Goal: Check status

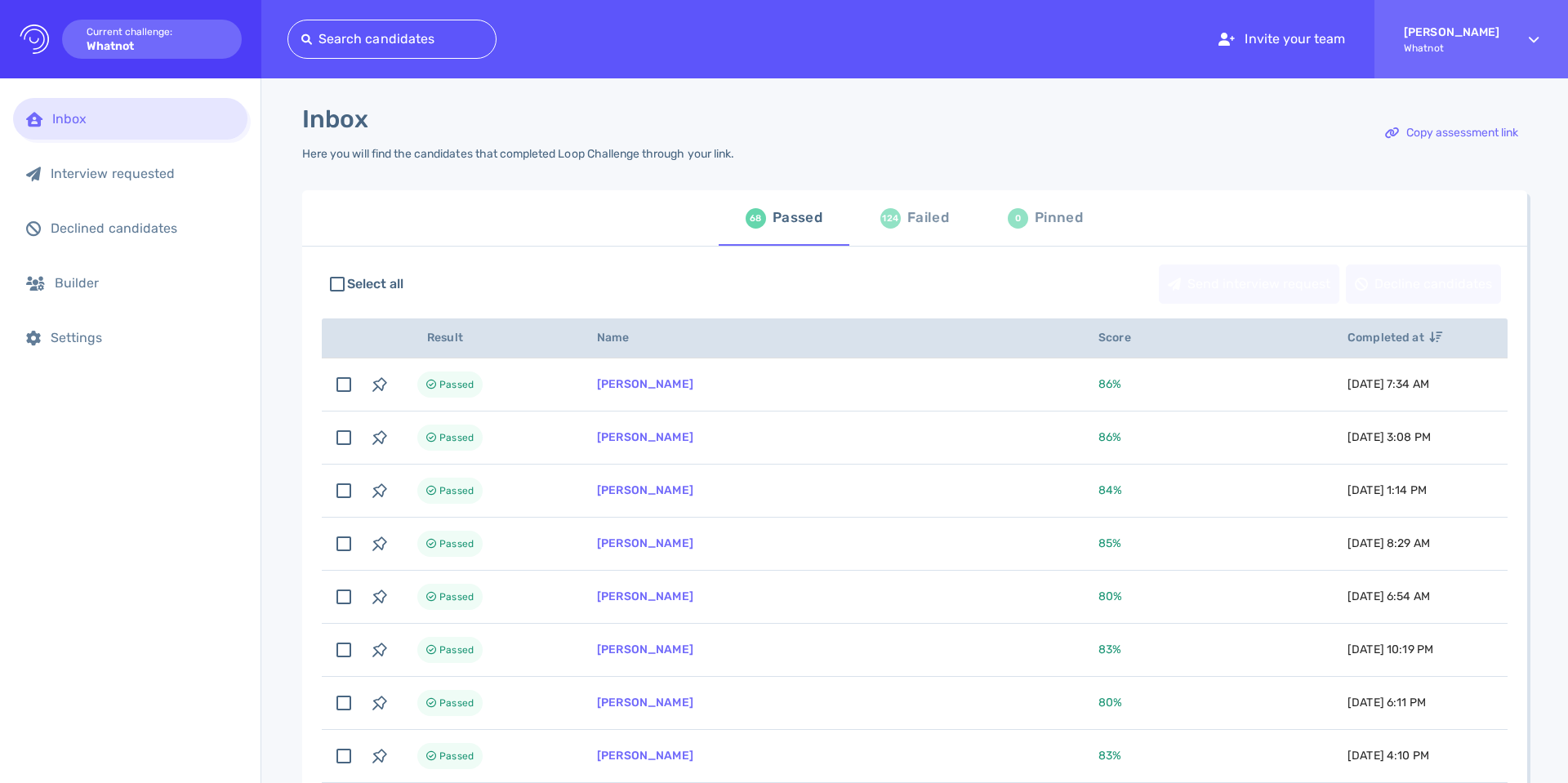
scroll to position [3, 0]
click at [902, 215] on div "124 Failed" at bounding box center [915, 215] width 69 height 46
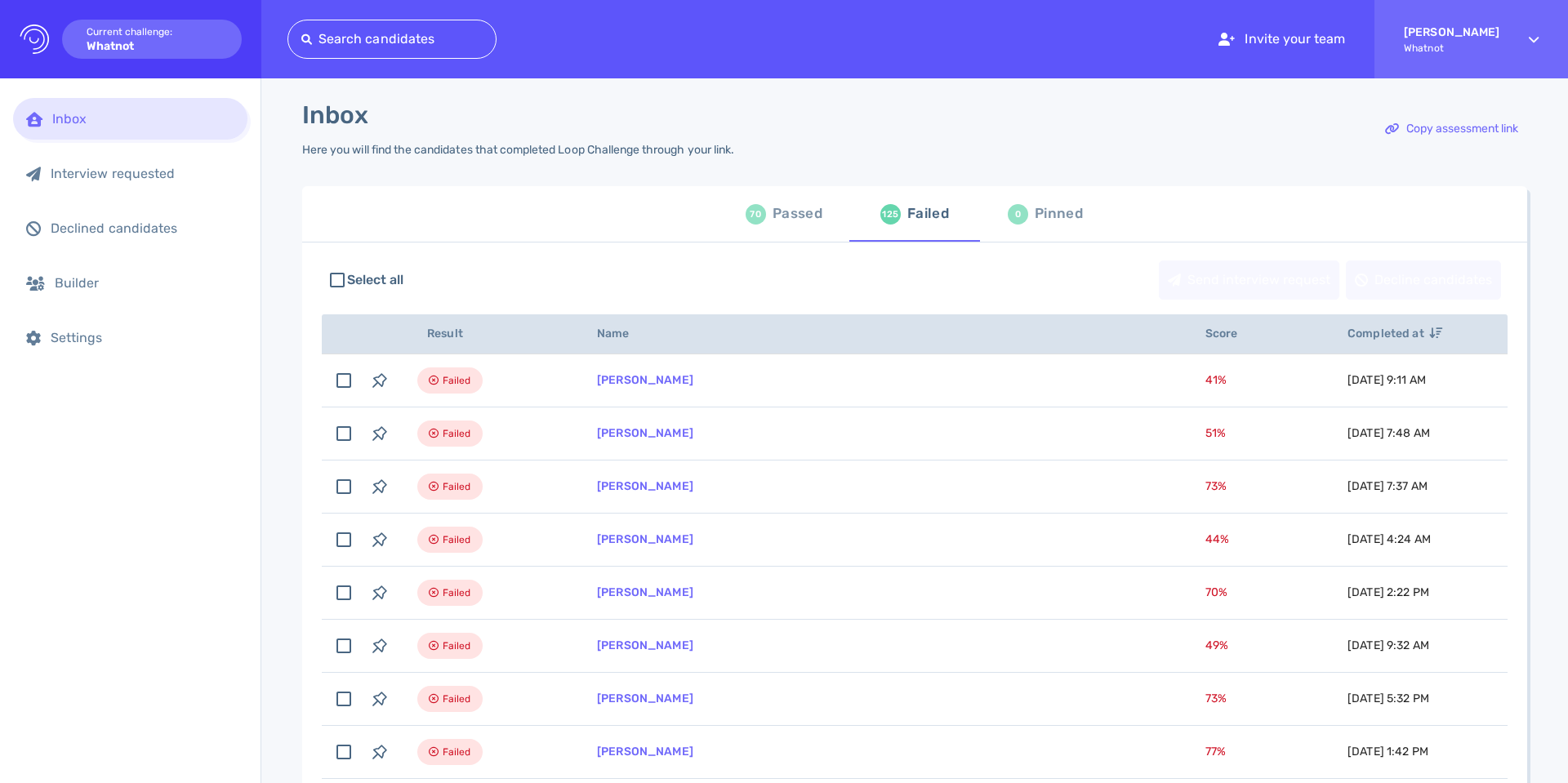
scroll to position [6, 0]
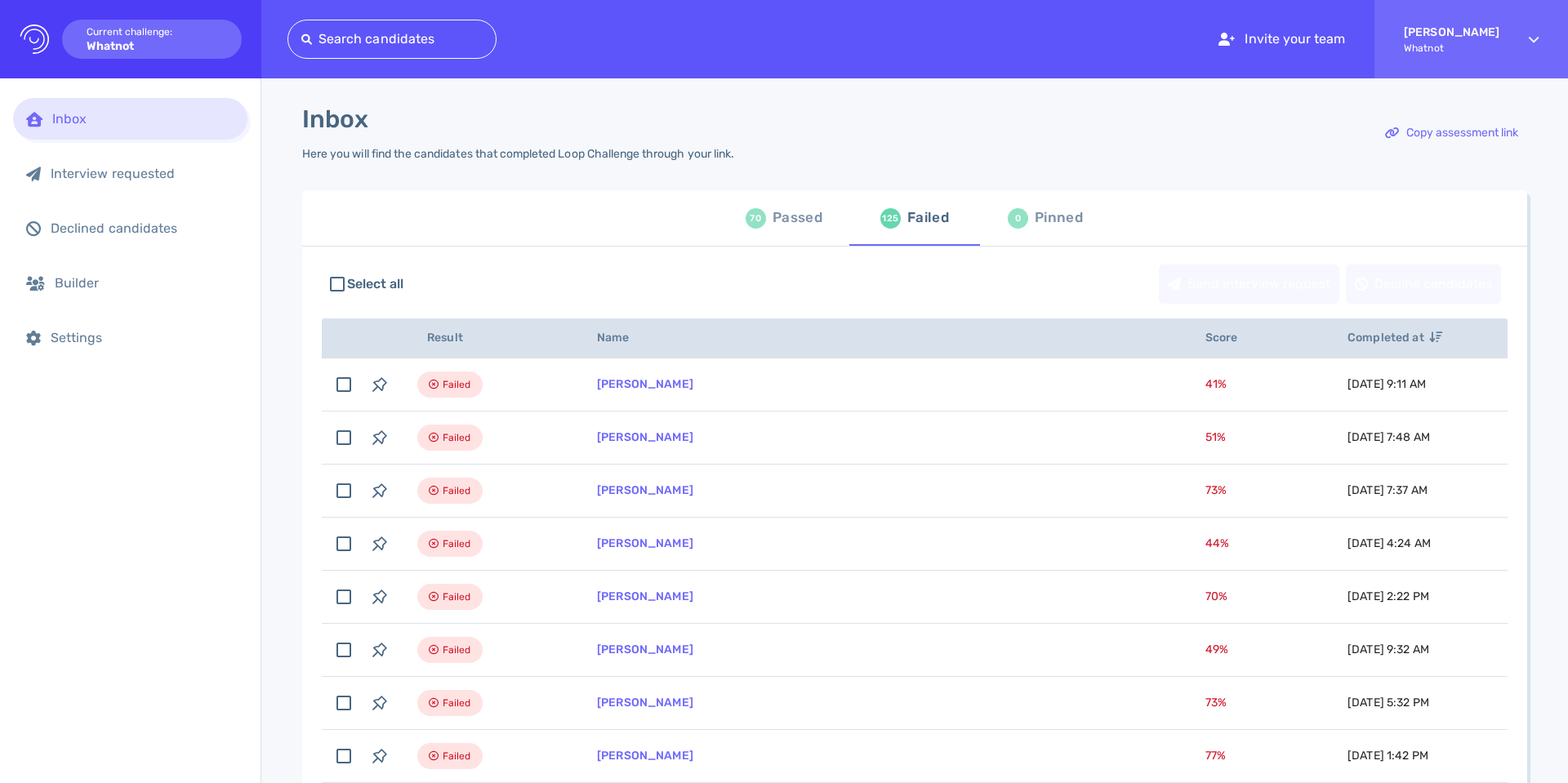
click at [774, 221] on div "Passed" at bounding box center [797, 218] width 50 height 25
